Goal: Task Accomplishment & Management: Manage account settings

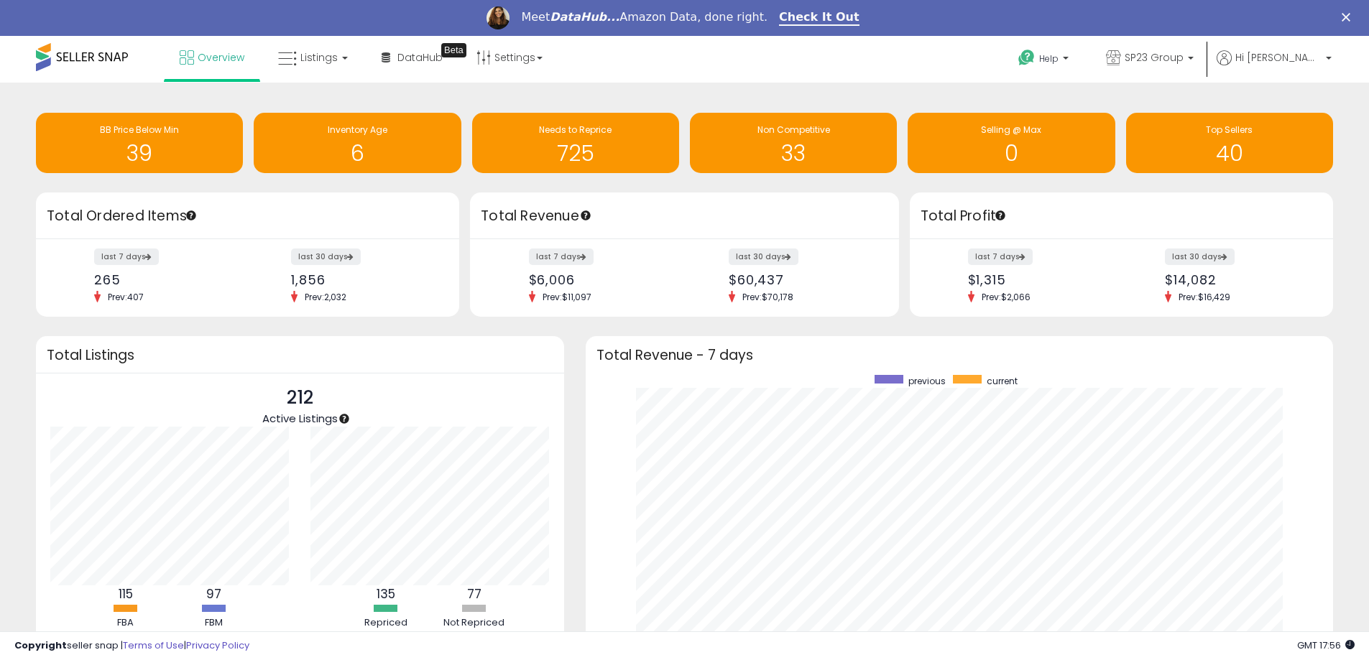
scroll to position [272, 719]
click at [290, 57] on icon at bounding box center [287, 59] width 19 height 19
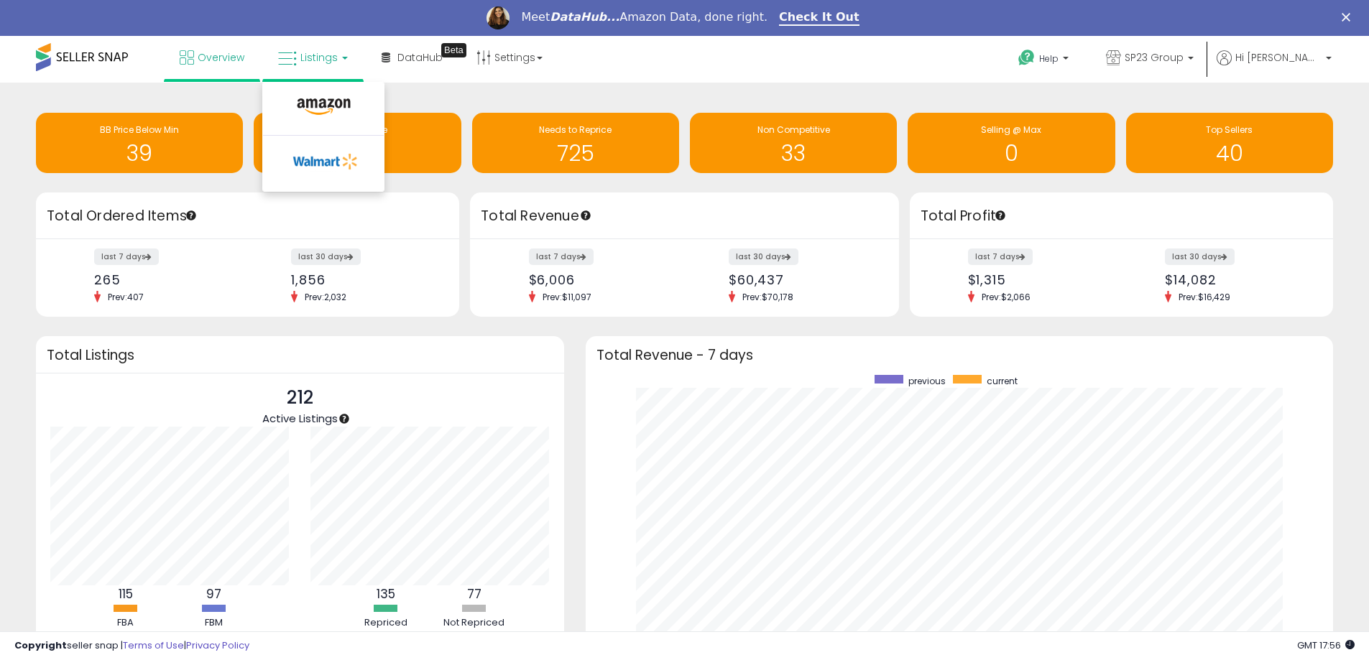
click at [310, 91] on li at bounding box center [323, 110] width 121 height 51
click at [308, 57] on span "Listings" at bounding box center [318, 57] width 37 height 14
click at [307, 104] on icon at bounding box center [323, 107] width 63 height 19
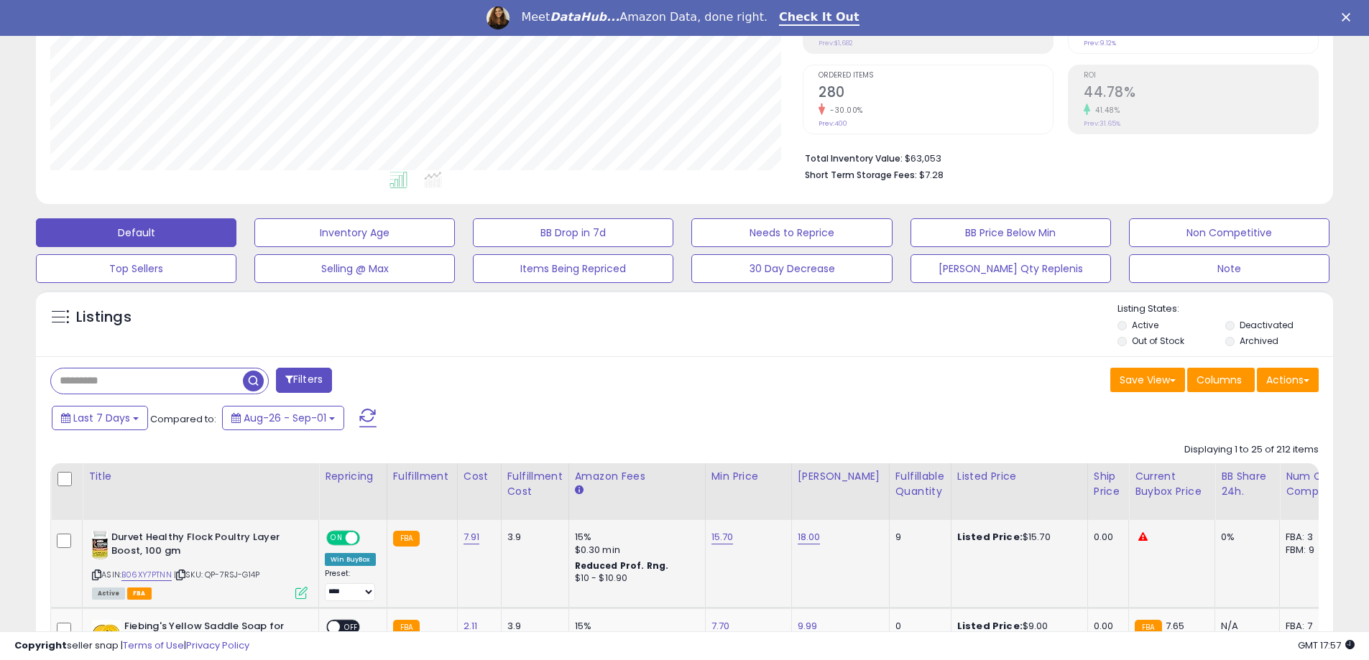
scroll to position [287, 0]
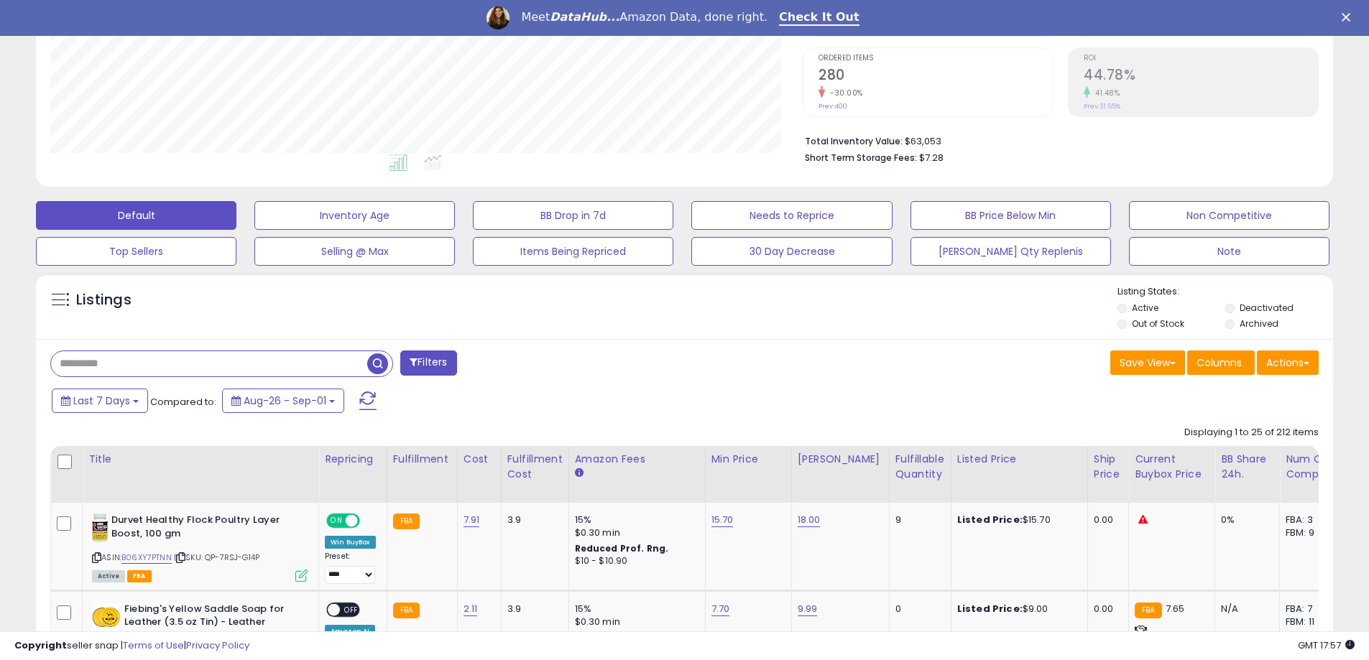
click at [177, 363] on input "text" at bounding box center [209, 363] width 316 height 25
type input "**********"
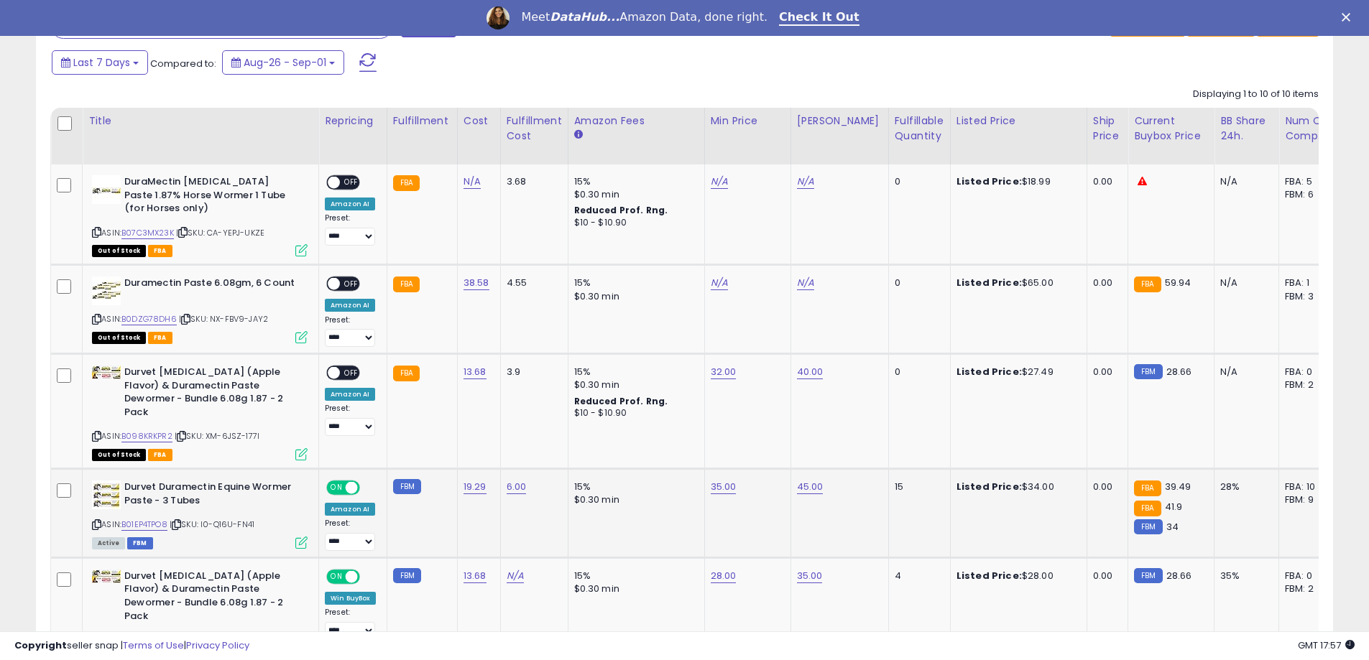
scroll to position [295, 752]
click at [161, 318] on link "B0DZG78DH6" at bounding box center [148, 319] width 55 height 12
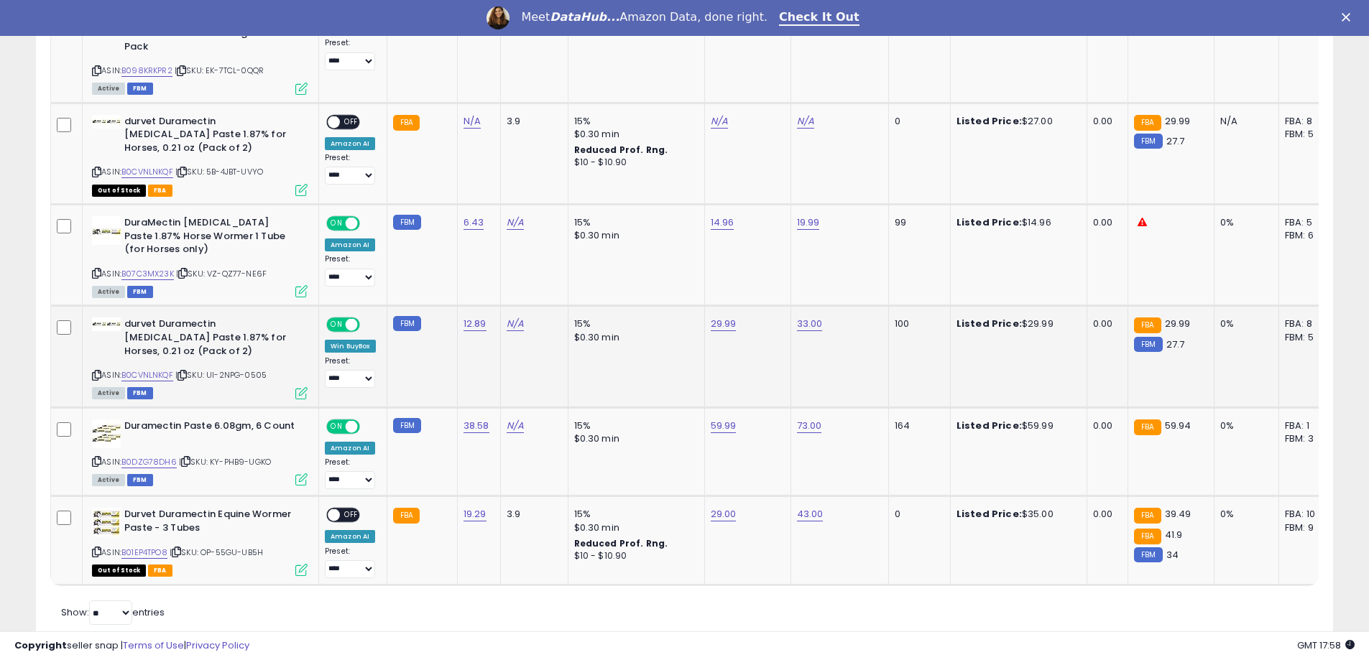
scroll to position [1201, 0]
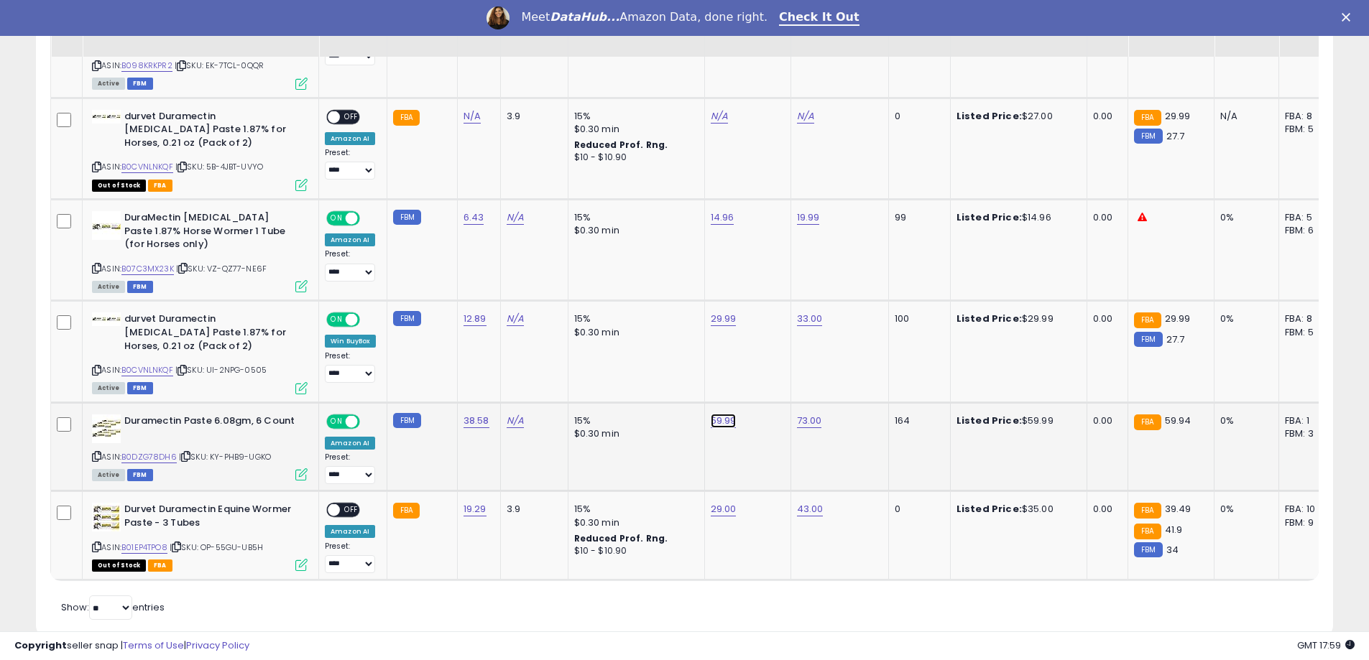
click at [721, 414] on link "59.99" at bounding box center [724, 421] width 26 height 14
drag, startPoint x: 665, startPoint y: 364, endPoint x: 574, endPoint y: 358, distance: 90.7
click at [593, 357] on tbody "**********" at bounding box center [1082, 85] width 2062 height 991
type input "*****"
click button "submit" at bounding box center [761, 358] width 24 height 22
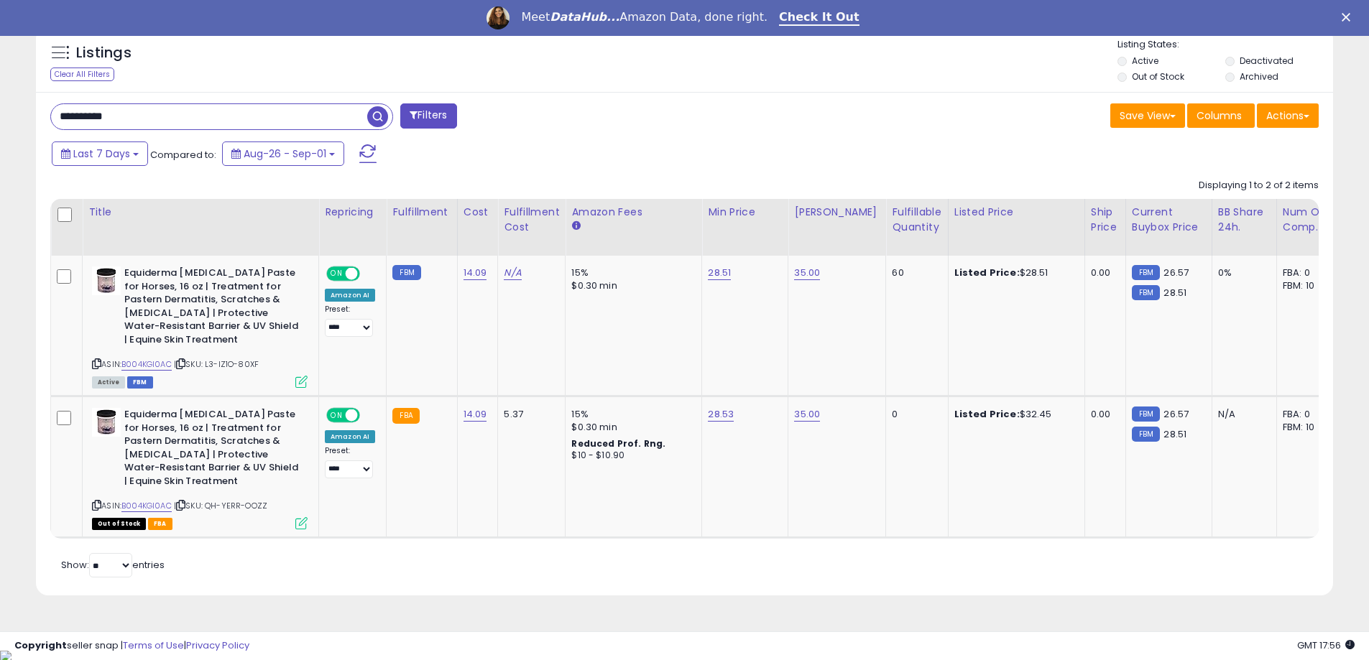
scroll to position [295, 752]
